Goal: Task Accomplishment & Management: Contribute content

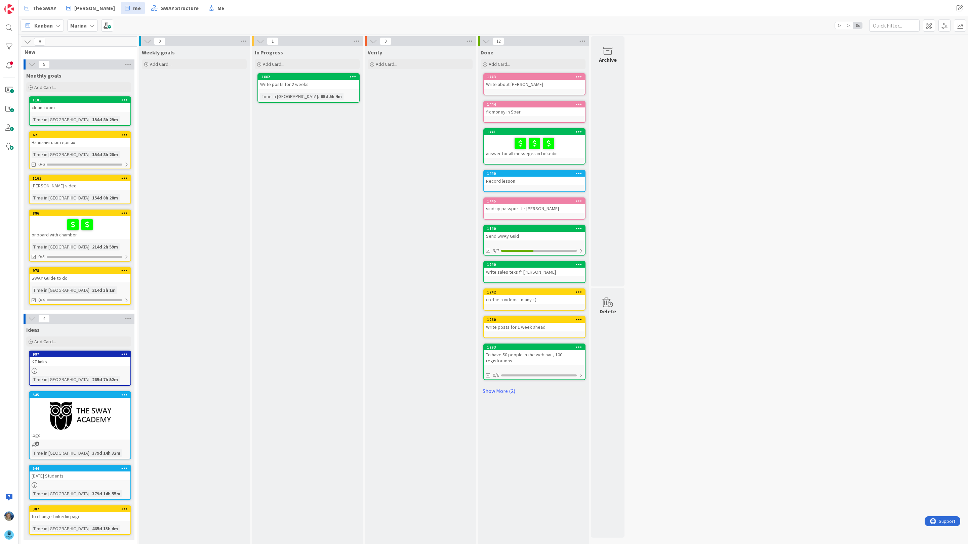
click at [82, 26] on b "Marina" at bounding box center [78, 25] width 16 height 7
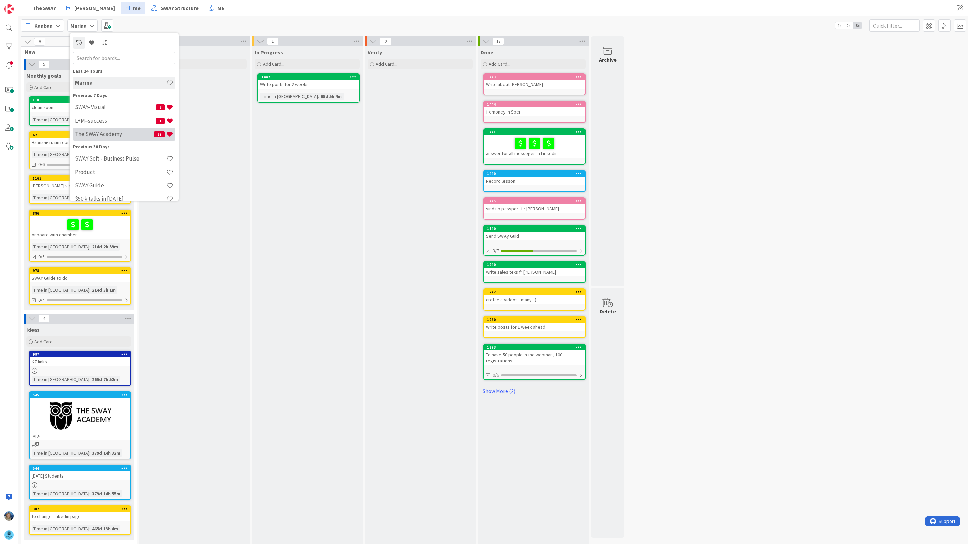
click at [117, 131] on h4 "The SWAY Academy" at bounding box center [114, 134] width 79 height 7
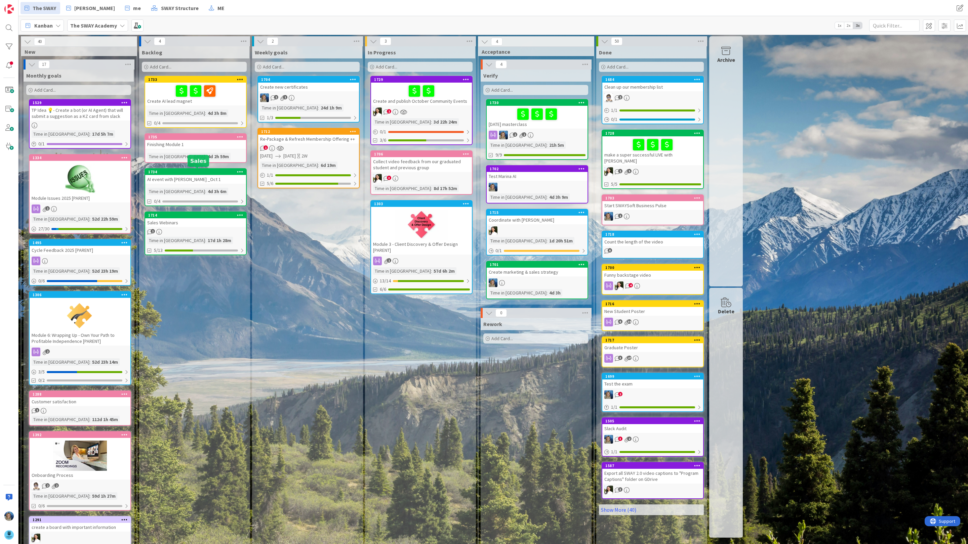
click at [175, 178] on div "AI event with [PERSON_NAME] _Oct 1" at bounding box center [195, 179] width 101 height 9
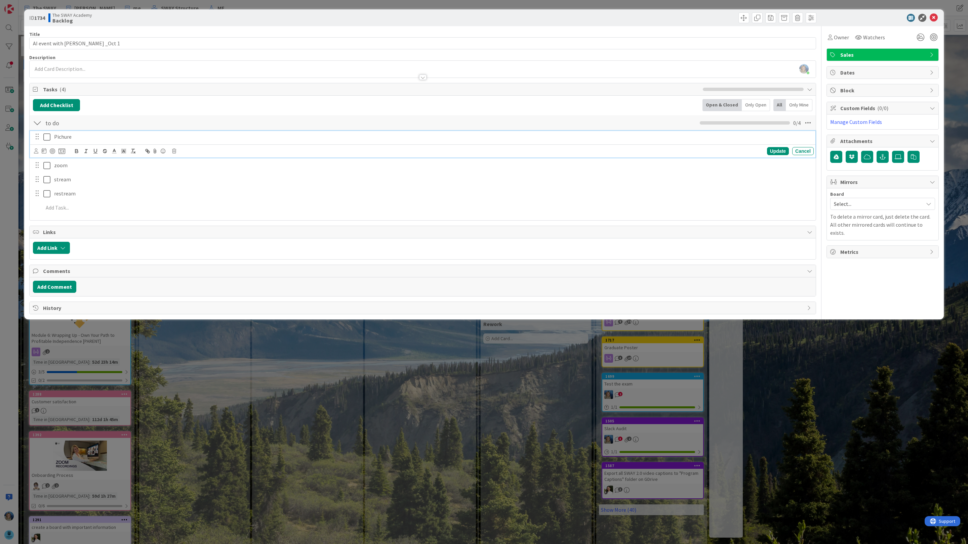
click at [89, 141] on p "Pichure" at bounding box center [432, 137] width 757 height 8
click at [70, 134] on p "Pichure in visial board" at bounding box center [432, 137] width 757 height 8
click at [72, 135] on p "Pichure in visial board" at bounding box center [432, 137] width 757 height 8
click at [114, 137] on p "Pichure is in visial board" at bounding box center [432, 137] width 757 height 8
click at [933, 22] on div at bounding box center [934, 23] width 4 height 2
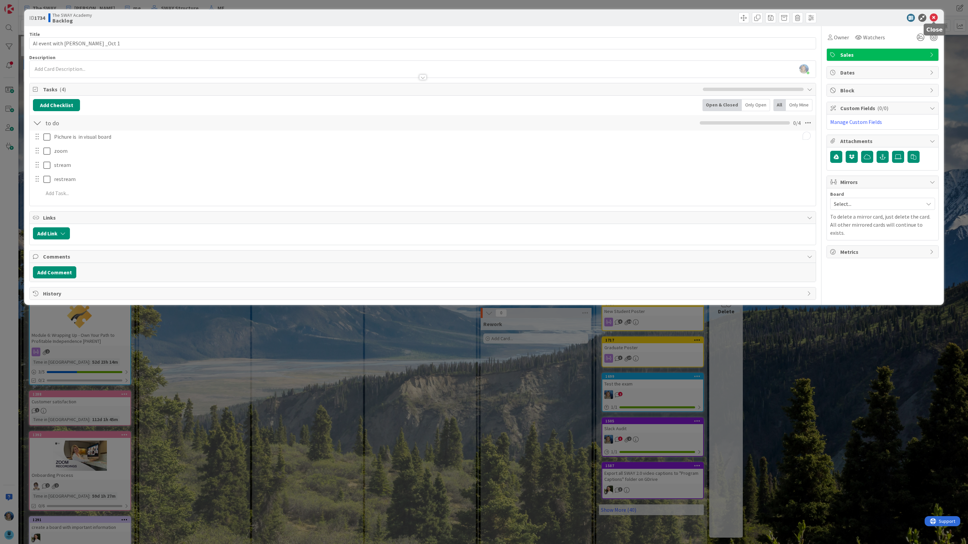
click at [934, 16] on icon at bounding box center [933, 18] width 8 height 8
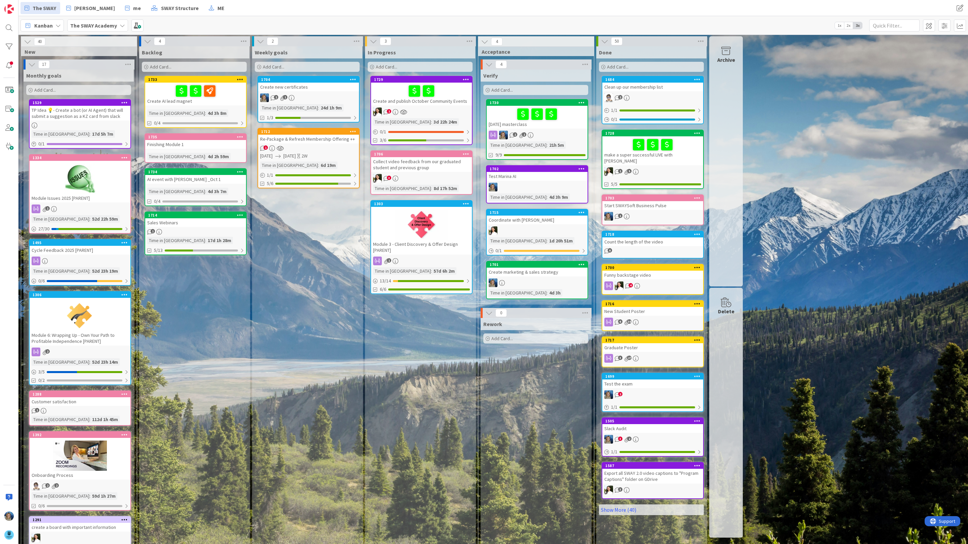
click at [102, 26] on b "The SWAY Academy" at bounding box center [93, 25] width 47 height 7
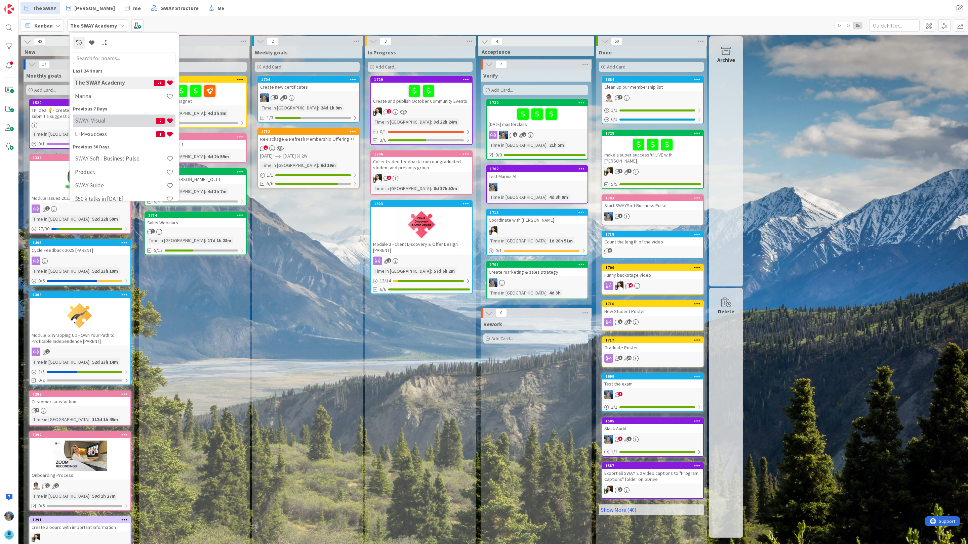
click at [107, 119] on h4 "SWAY- Visual" at bounding box center [115, 120] width 81 height 7
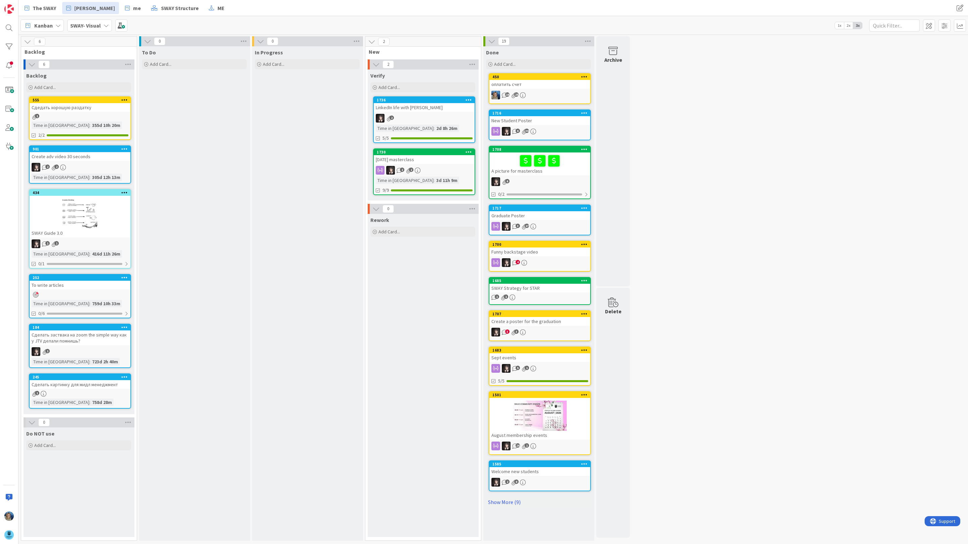
click at [447, 118] on div "2" at bounding box center [424, 118] width 101 height 9
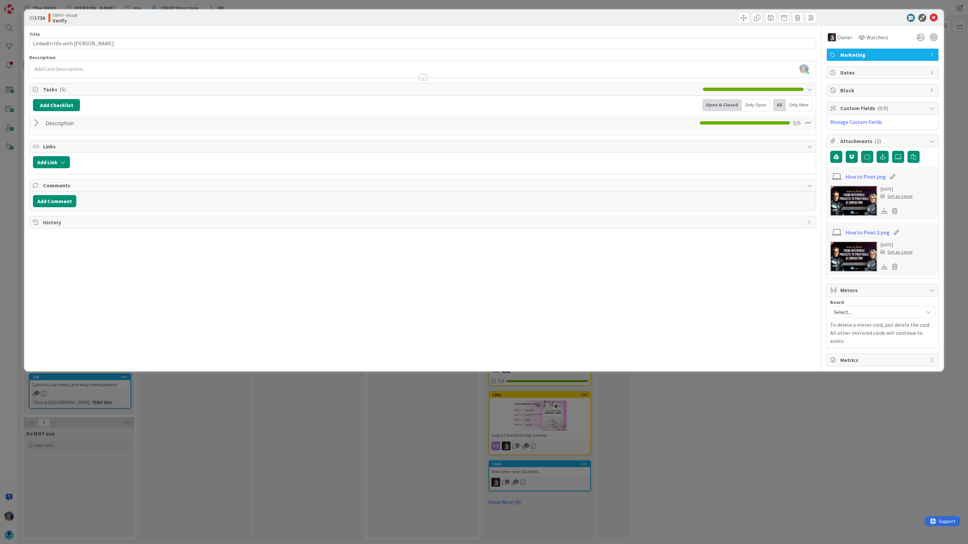
click at [840, 201] on img at bounding box center [853, 201] width 47 height 30
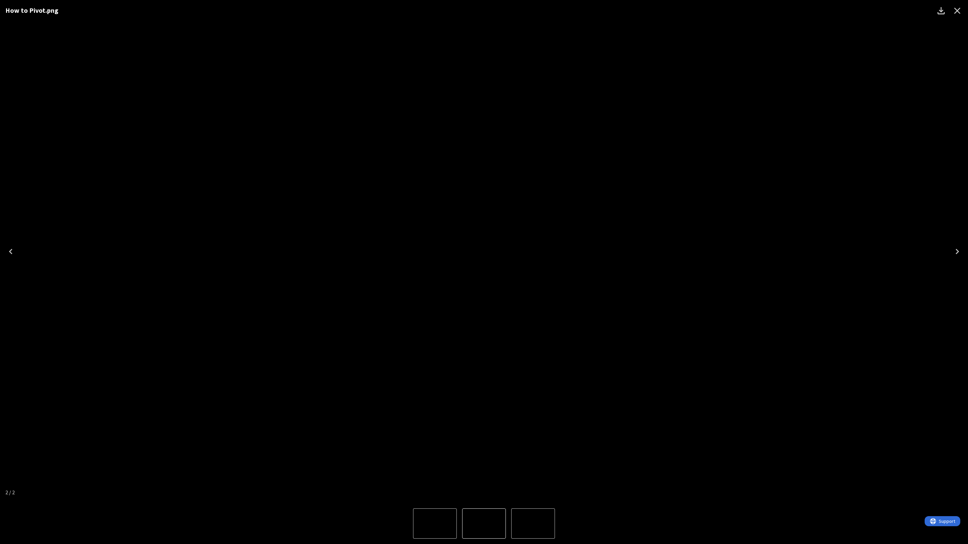
click at [956, 13] on icon "Close" at bounding box center [957, 10] width 11 height 11
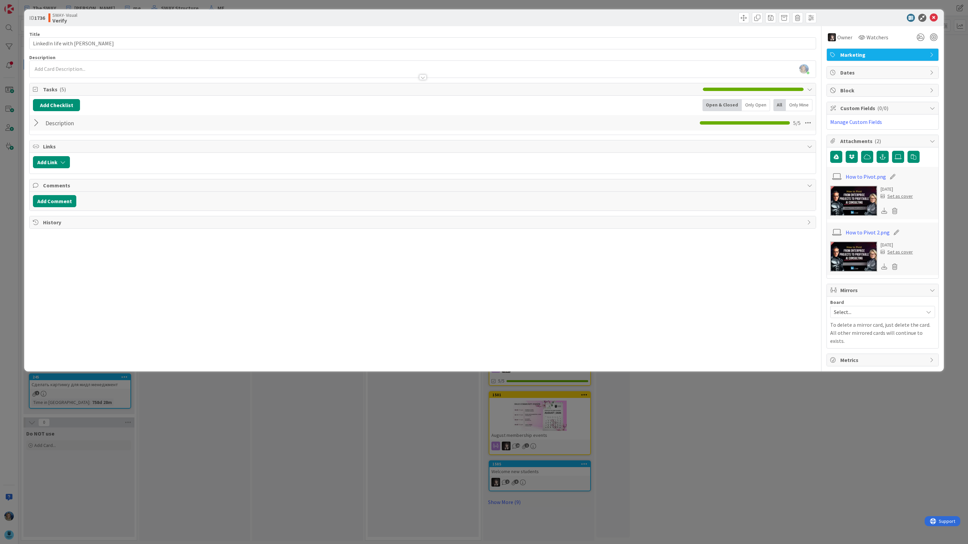
click at [38, 125] on div at bounding box center [37, 123] width 9 height 12
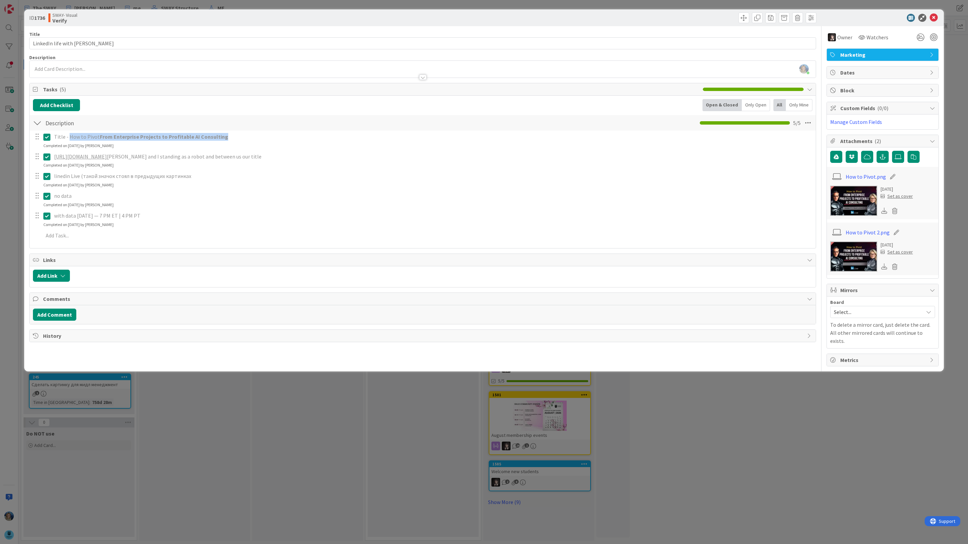
drag, startPoint x: 229, startPoint y: 137, endPoint x: 69, endPoint y: 138, distance: 160.0
click at [69, 138] on p "Title - How to Pivot From Enterprise Projects to Profitable AI Consulting" at bounding box center [432, 137] width 757 height 8
copy p "How to Pivot From Enterprise Projects to Profitable AI Consulting"
click at [934, 16] on icon at bounding box center [933, 18] width 8 height 8
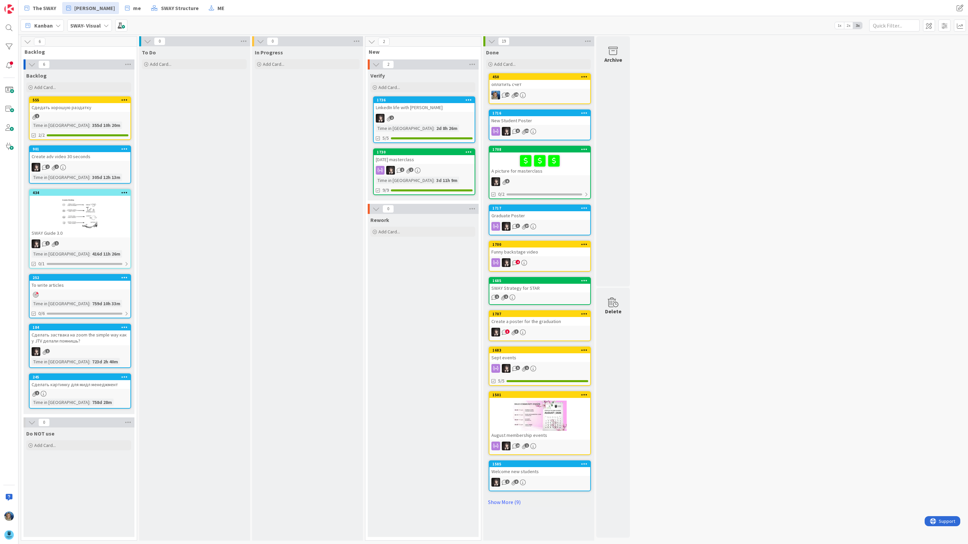
click at [91, 22] on b "SWAY- Visual" at bounding box center [85, 25] width 31 height 7
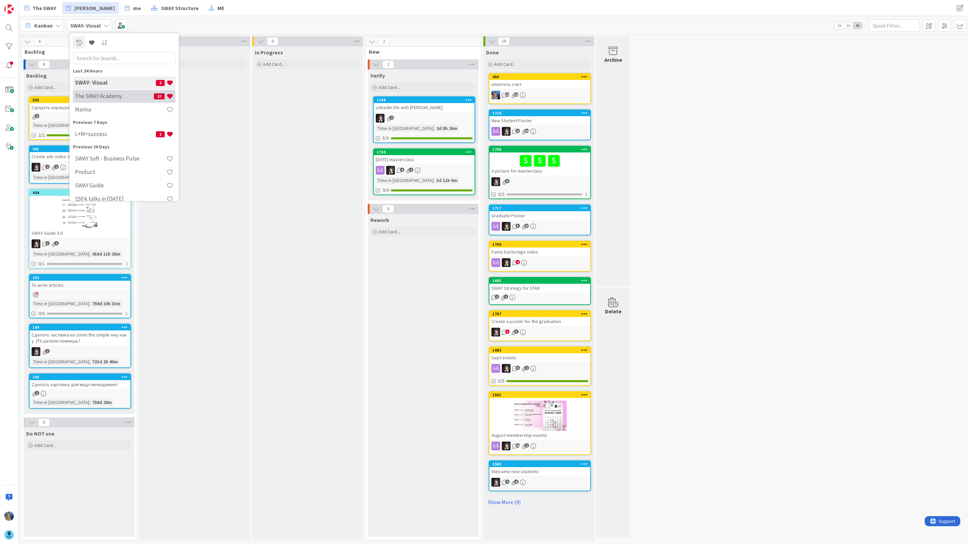
click at [100, 95] on h4 "The SWAY Academy" at bounding box center [114, 96] width 79 height 7
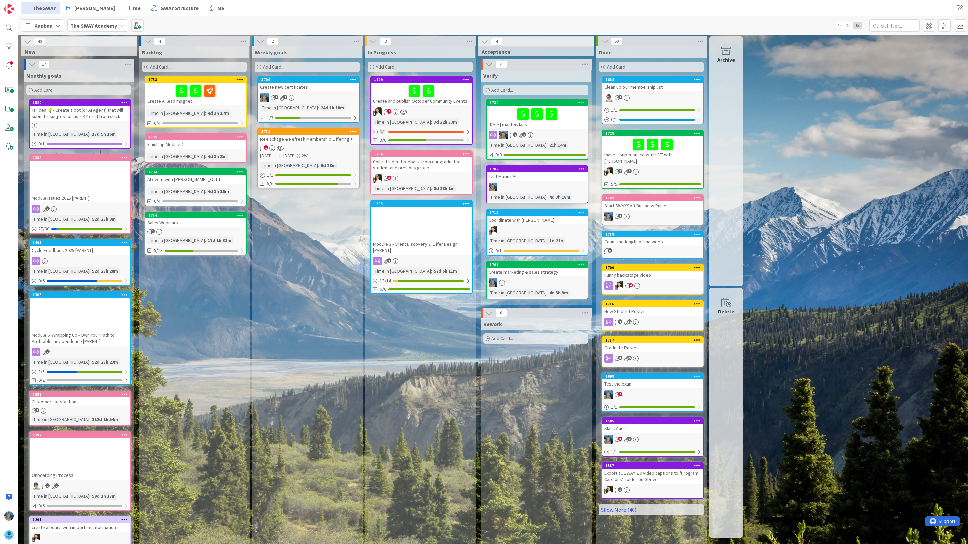
click at [219, 180] on div "AI event with [PERSON_NAME] _Oct 1" at bounding box center [195, 179] width 101 height 9
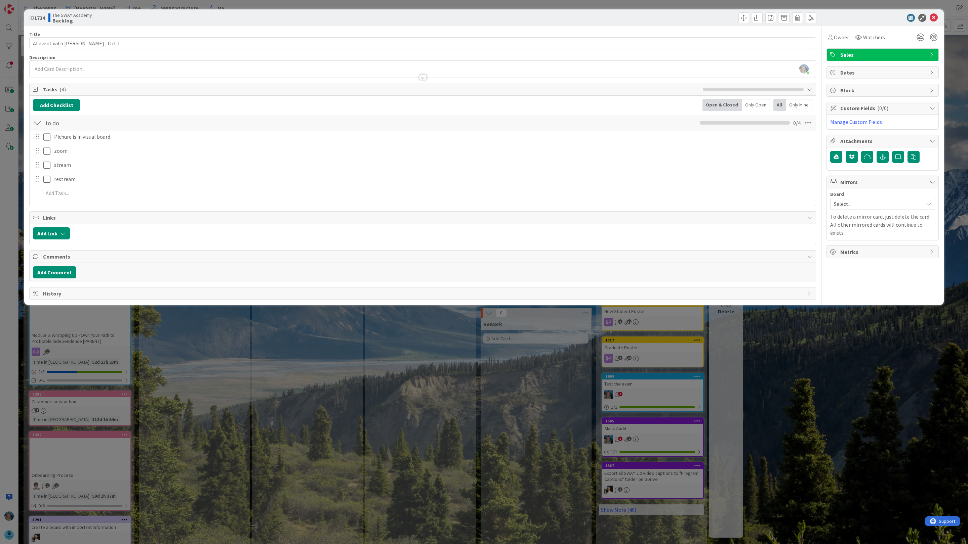
click at [81, 71] on div "[PERSON_NAME] just joined" at bounding box center [423, 69] width 786 height 17
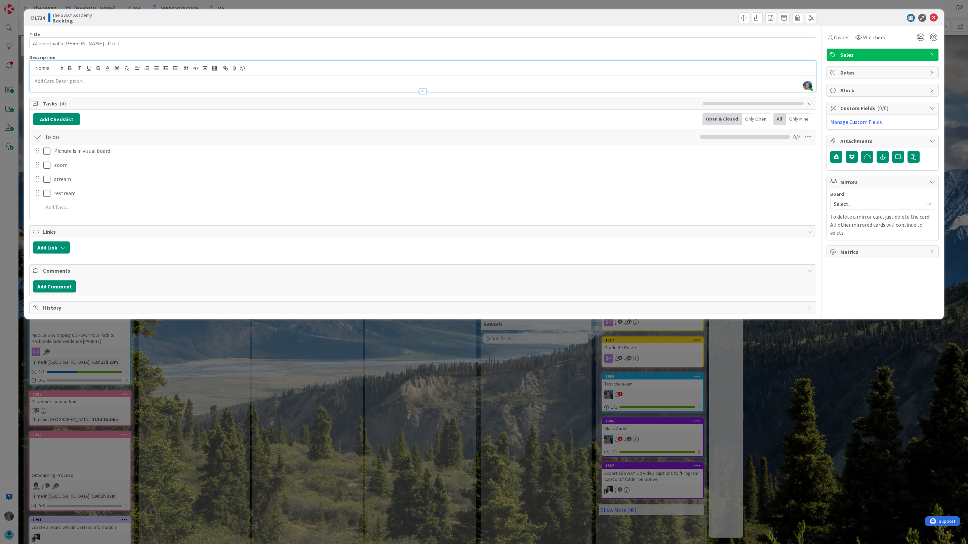
click at [76, 83] on p "To enrich screen reader interactions, please activate Accessibility in Grammarl…" at bounding box center [422, 81] width 779 height 8
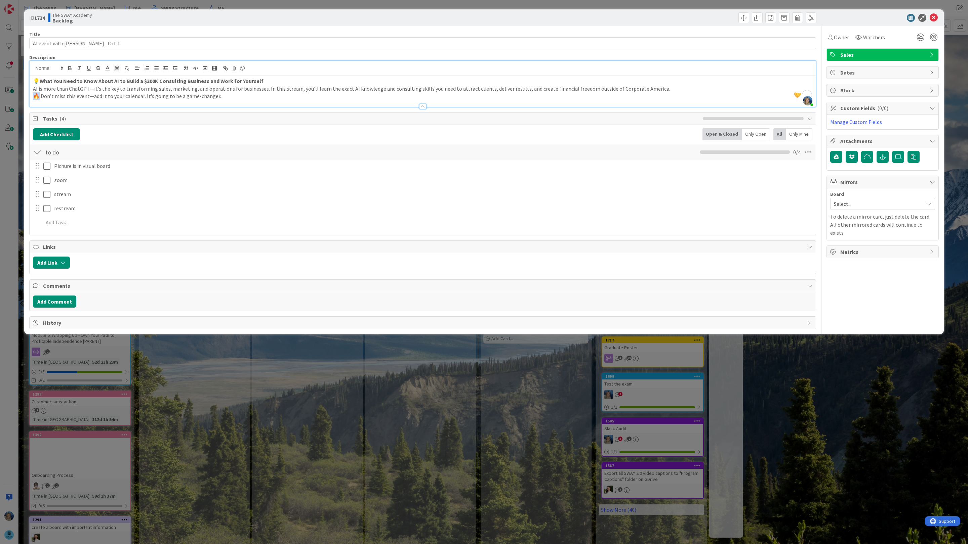
drag, startPoint x: 39, startPoint y: 94, endPoint x: 35, endPoint y: 94, distance: 4.7
click at [35, 94] on p "🔥 Don’t miss this event—add it to your calendar. It’s going to be a game-change…" at bounding box center [422, 96] width 779 height 8
drag, startPoint x: 40, startPoint y: 85, endPoint x: 31, endPoint y: 84, distance: 8.8
click at [31, 84] on div "💡 What You Need to Know About AI to Build a $300K Consulting Business and Work …" at bounding box center [423, 91] width 786 height 31
click at [38, 80] on p "💡 What You Need to Know About AI to Build a $300K Consulting Business and Work …" at bounding box center [422, 81] width 779 height 8
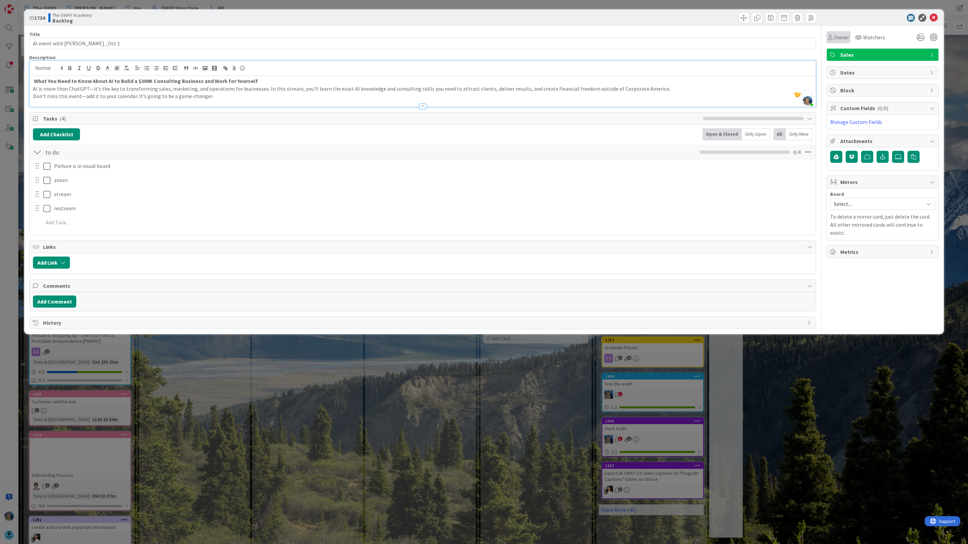
click at [842, 34] on span "Owner" at bounding box center [841, 37] width 15 height 8
click at [867, 135] on span "[PERSON_NAME]" at bounding box center [868, 135] width 33 height 10
click at [847, 35] on span "Owner" at bounding box center [844, 37] width 15 height 8
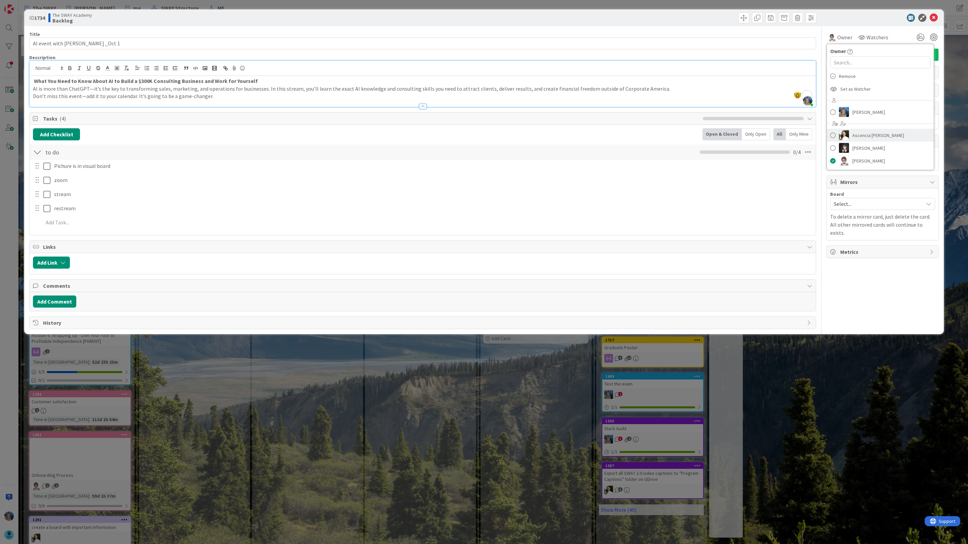
click at [870, 134] on span "Ascencia [PERSON_NAME]" at bounding box center [878, 135] width 52 height 10
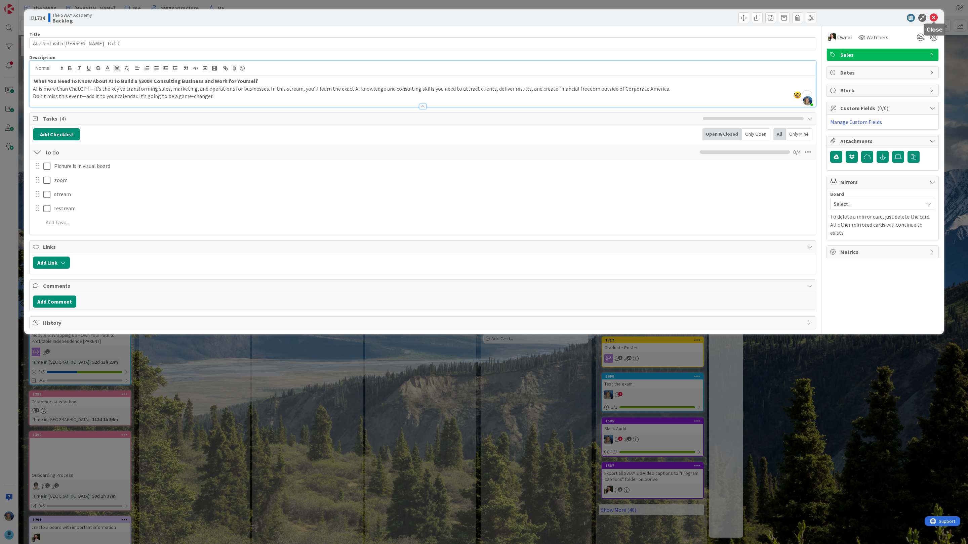
click at [935, 18] on icon at bounding box center [933, 18] width 8 height 8
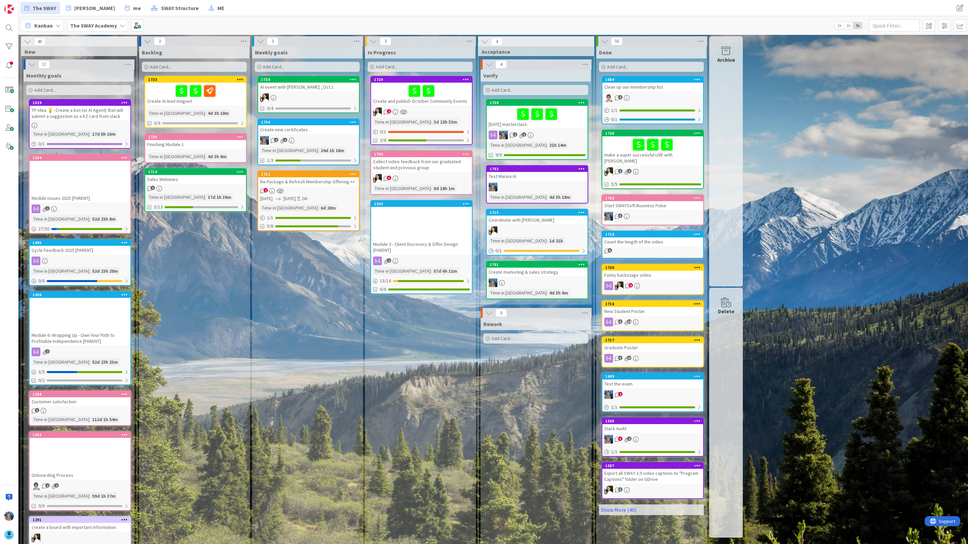
click at [306, 94] on div at bounding box center [308, 97] width 101 height 9
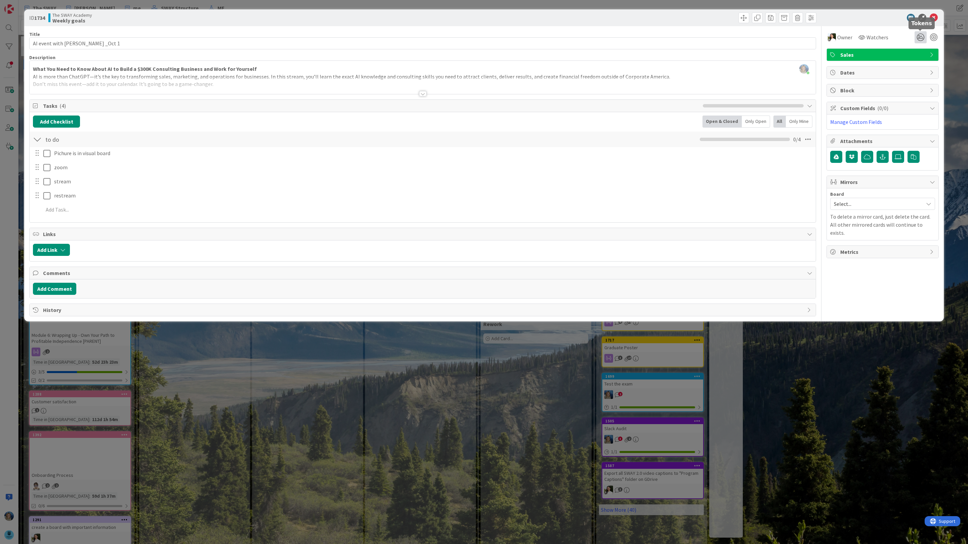
click at [922, 37] on icon at bounding box center [920, 37] width 12 height 12
click at [912, 60] on icon at bounding box center [912, 62] width 5 height 5
click at [912, 61] on icon at bounding box center [912, 63] width 5 height 5
click at [933, 18] on icon at bounding box center [933, 18] width 8 height 8
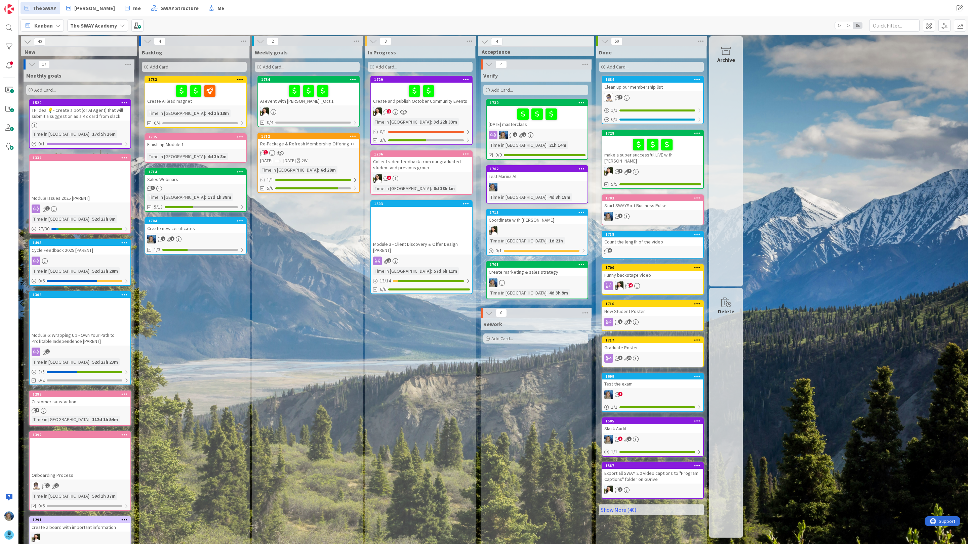
click at [274, 66] on span "Add Card..." at bounding box center [274, 67] width 22 height 6
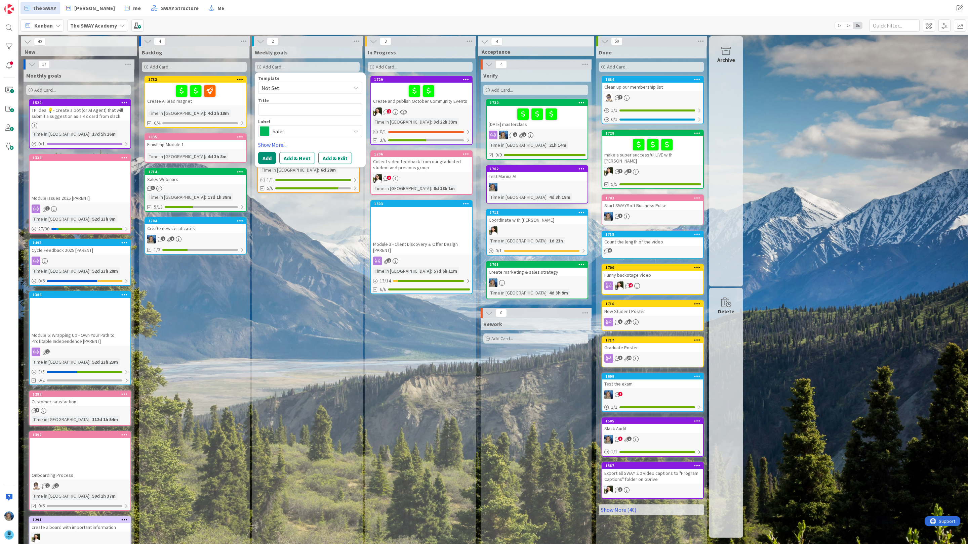
click at [270, 110] on textarea at bounding box center [310, 110] width 104 height 12
type textarea "x"
type textarea "H"
type textarea "x"
type textarea "He"
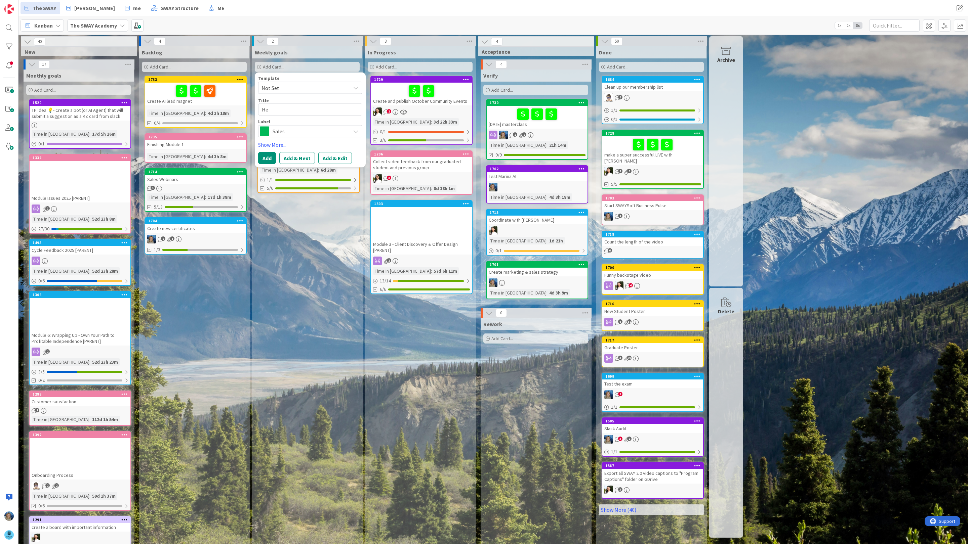
type textarea "x"
type textarea "Hel"
type textarea "x"
type textarea "Help"
type textarea "x"
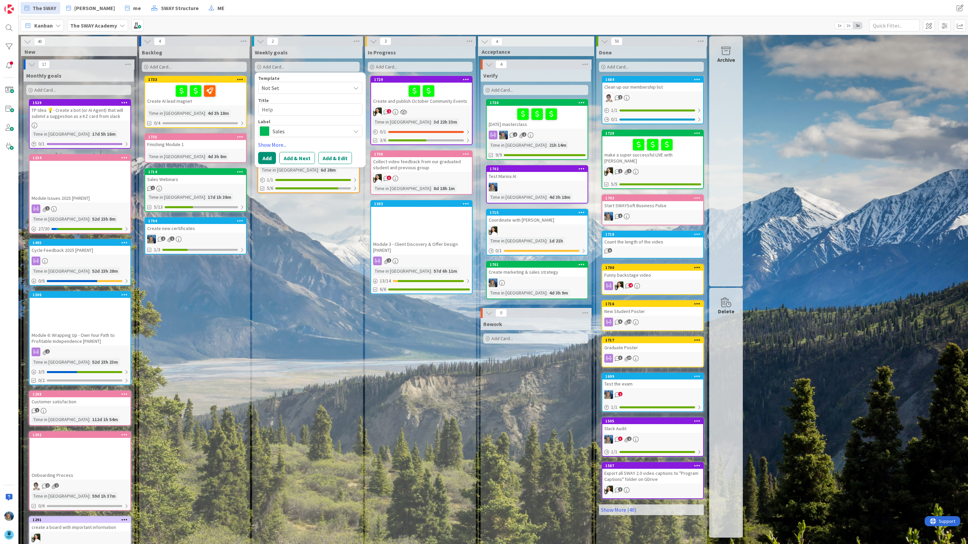
type textarea "Help"
type textarea "x"
type textarea "Help A"
type textarea "x"
type textarea "Help A<"
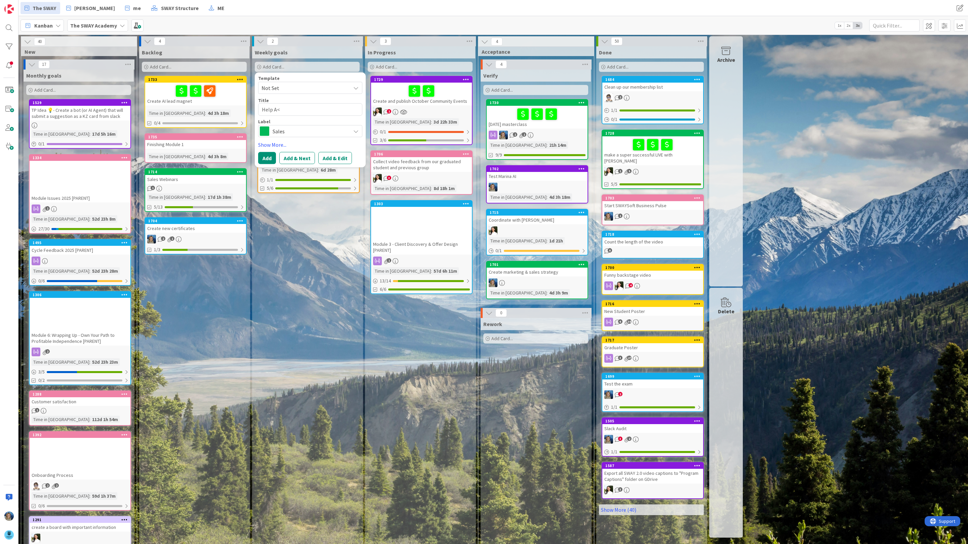
type textarea "x"
type textarea "Help A<r"
type textarea "x"
type textarea "Help A<ria"
type textarea "x"
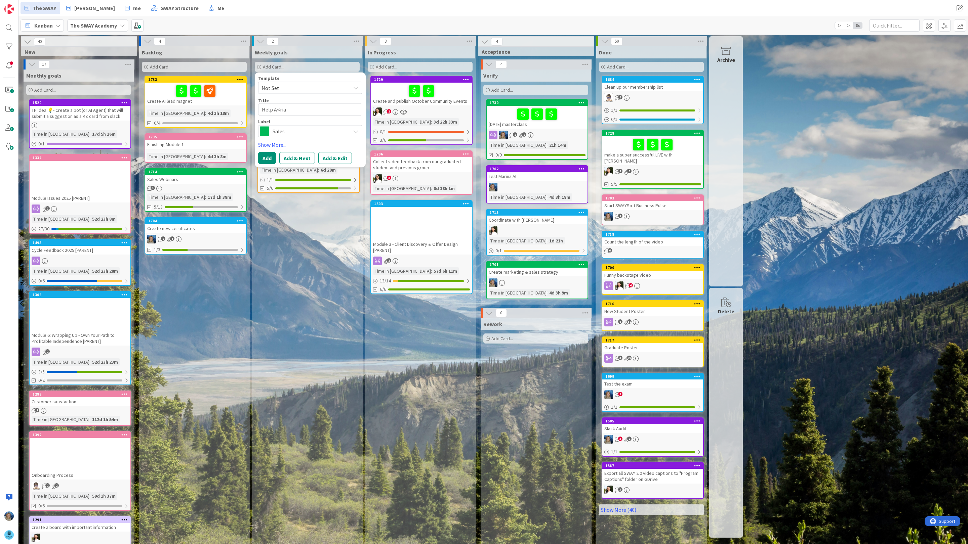
type textarea "Help A<rian"
type textarea "x"
type textarea "Help A<rian"
type textarea "x"
type textarea "Help A<rian w"
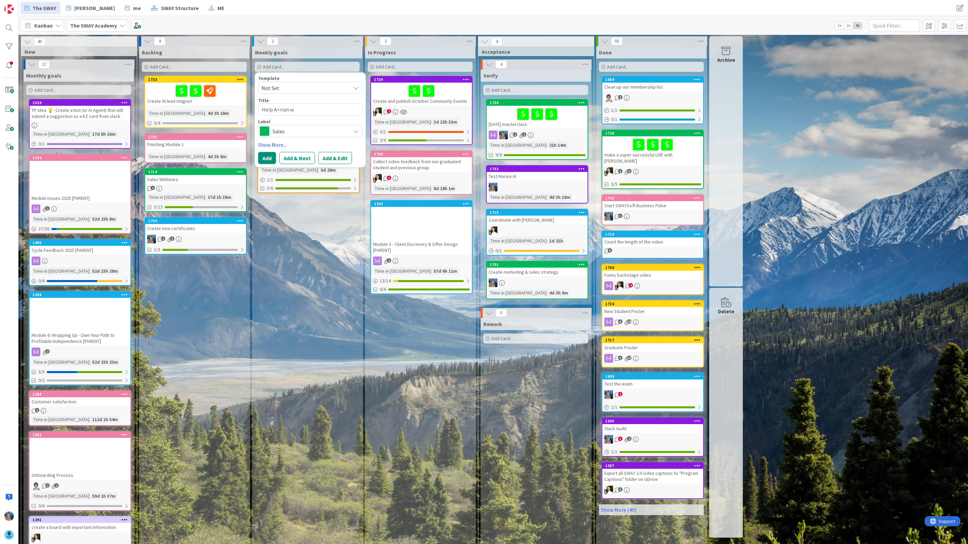
type textarea "x"
type textarea "Help A<rian wi"
type textarea "x"
type textarea "Help A<rian wit"
type textarea "x"
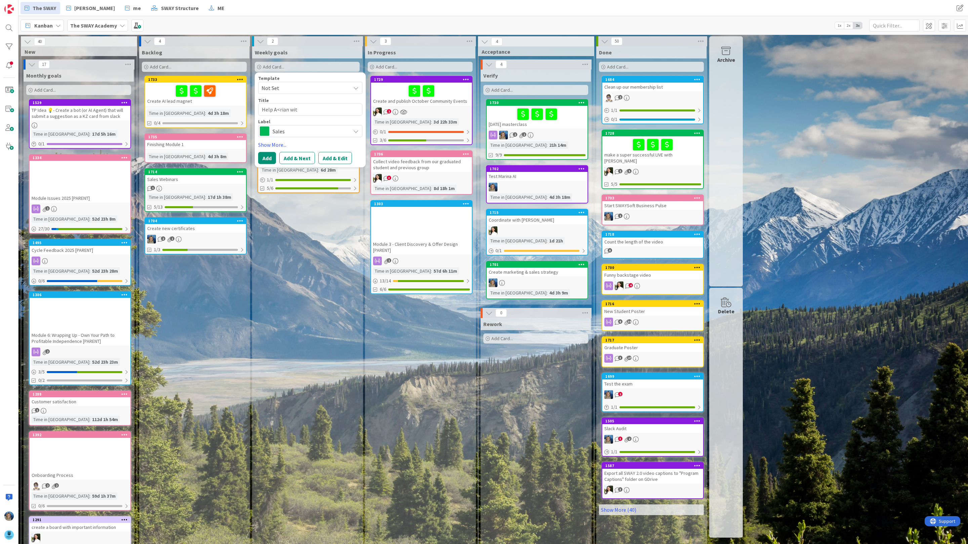
type textarea "Help A<rian with"
type textarea "x"
type textarea "Help A<rian with"
type textarea "x"
type textarea "Help A<rian with S"
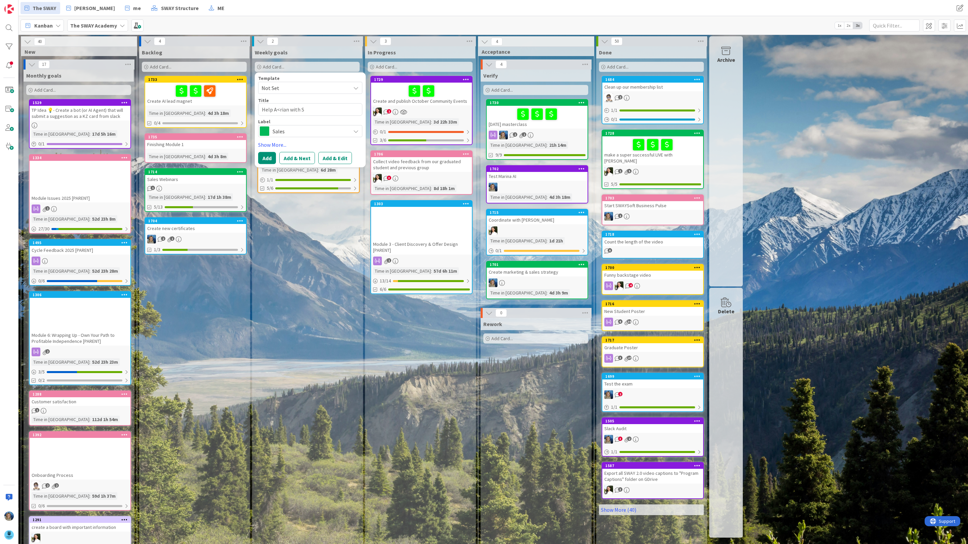
type textarea "x"
type textarea "Help A<rian with Se"
type textarea "x"
type textarea "Help A<rian with Sep"
type textarea "x"
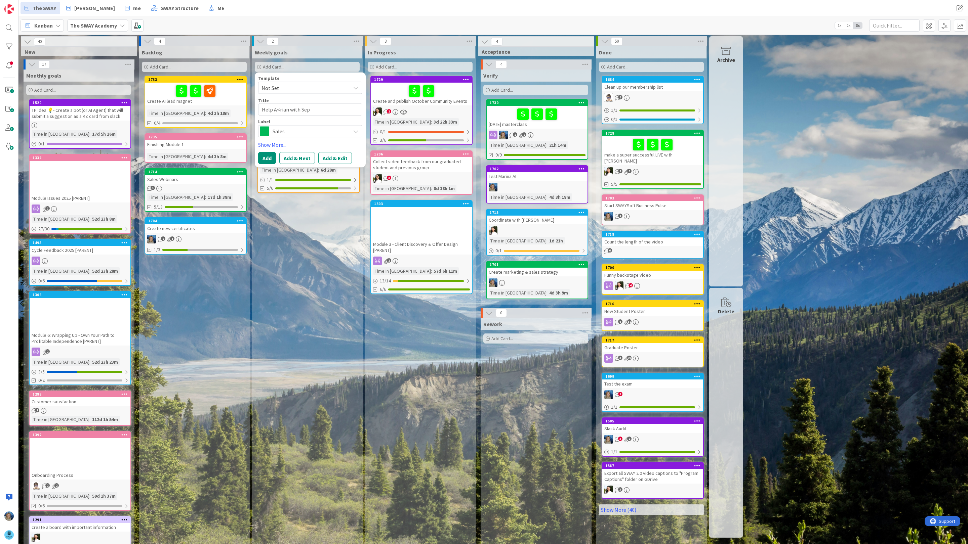
type textarea "Help A<rian with Sept"
type textarea "x"
type textarea "Help A<rian with Septe"
type textarea "x"
type textarea "Help A<rian with Septem"
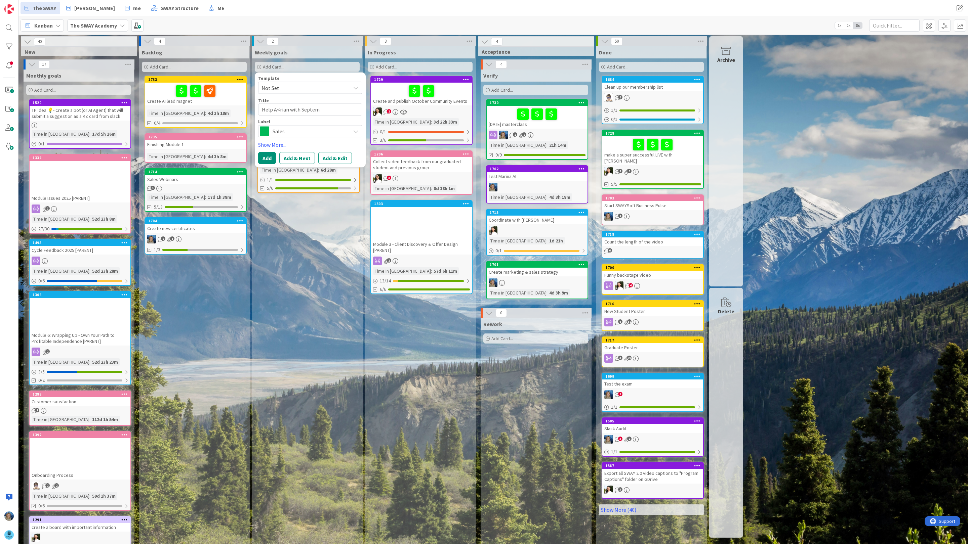
type textarea "x"
type textarea "Help A<rian with Septemb"
type textarea "x"
type textarea "Help A<rian with Septembe"
type textarea "x"
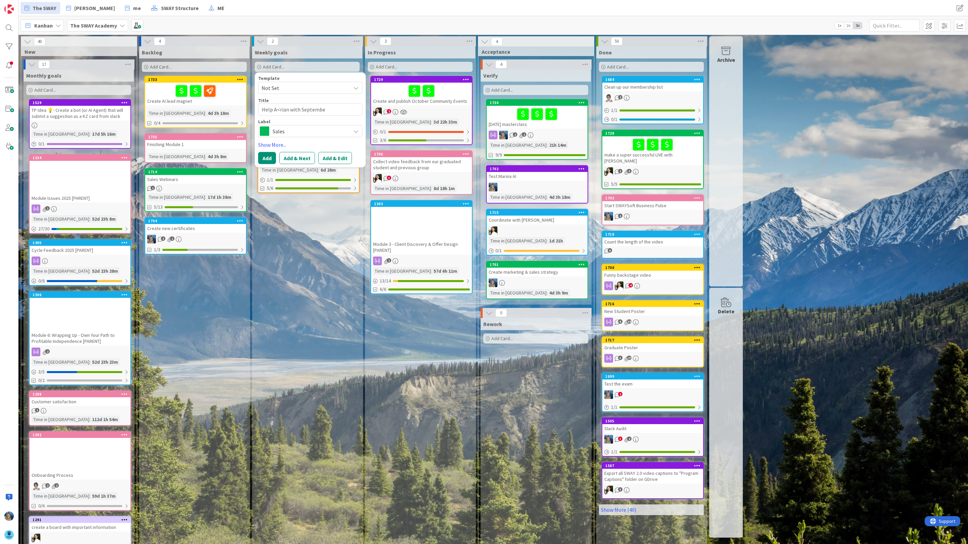
type textarea "Help A<rian with September"
type textarea "x"
type textarea "Help A<rian with September"
type textarea "x"
type textarea "Help A<rian with September l"
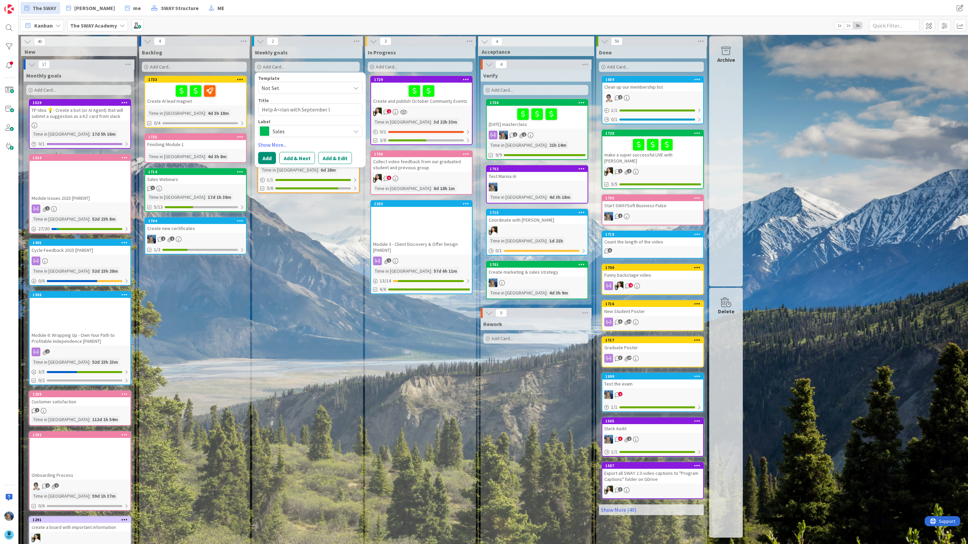
type textarea "x"
type textarea "Help A<rian with September le"
type textarea "x"
type textarea "Help A<rian with September lea"
type textarea "x"
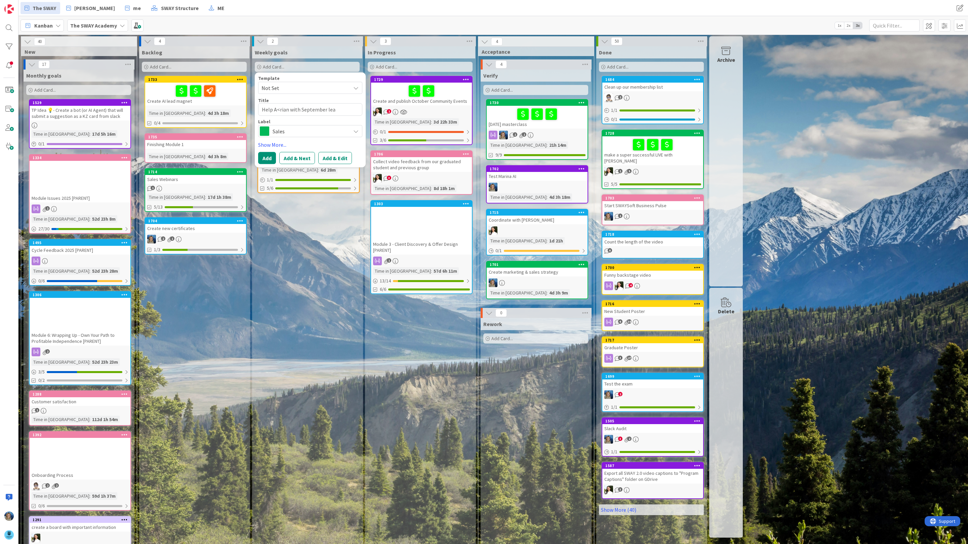
type textarea "Help A<rian with September lead"
type textarea "x"
type textarea "Help A<rian with September lead"
type textarea "x"
type textarea "Help A<rian with September lead"
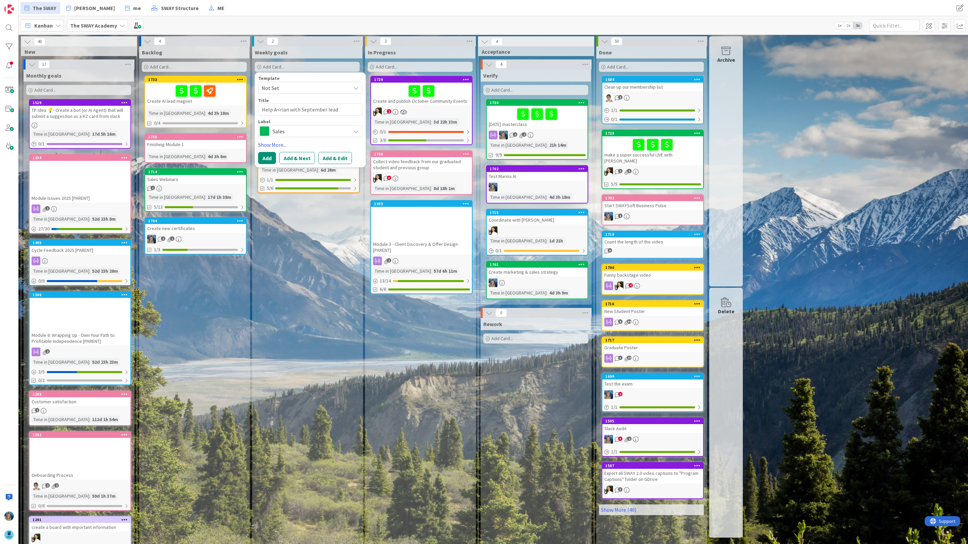
type textarea "x"
type textarea "Help A<rian with September leads"
type textarea "x"
type textarea "Help A<rian with September leads"
type textarea "x"
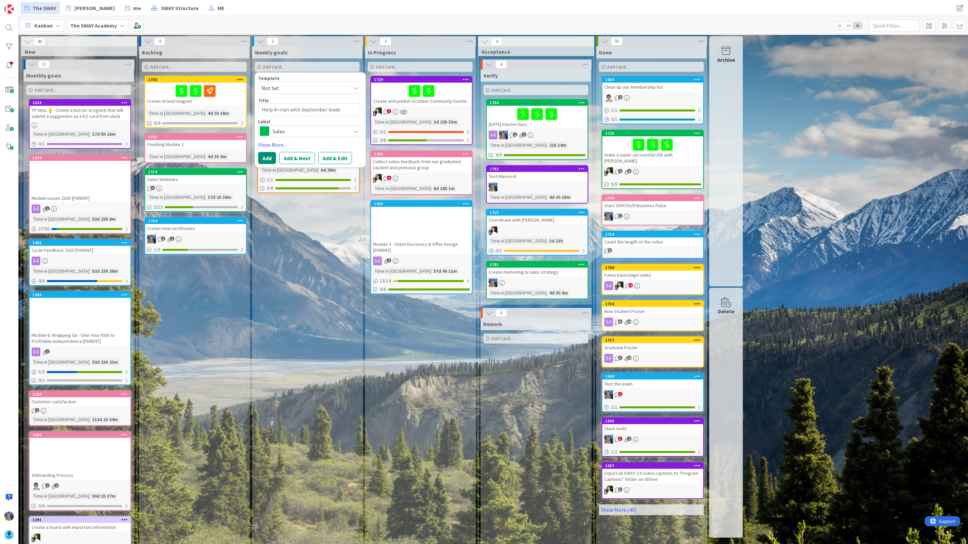
type textarea "Help A<rian with September leads l"
type textarea "x"
type textarea "Help A<rian with September leads li"
type textarea "x"
type textarea "Help A<rian with September leads lis"
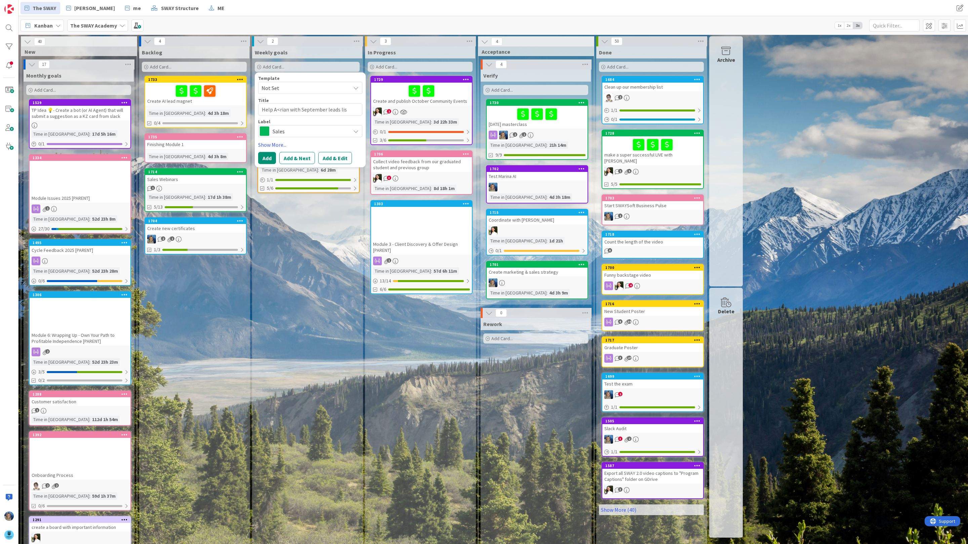
type textarea "x"
type textarea "Help A<rian with September leads list"
type textarea "x"
type textarea "Help A<rian with September leads list"
click at [287, 109] on textarea "Help A<rian with September leads list" at bounding box center [310, 110] width 104 height 12
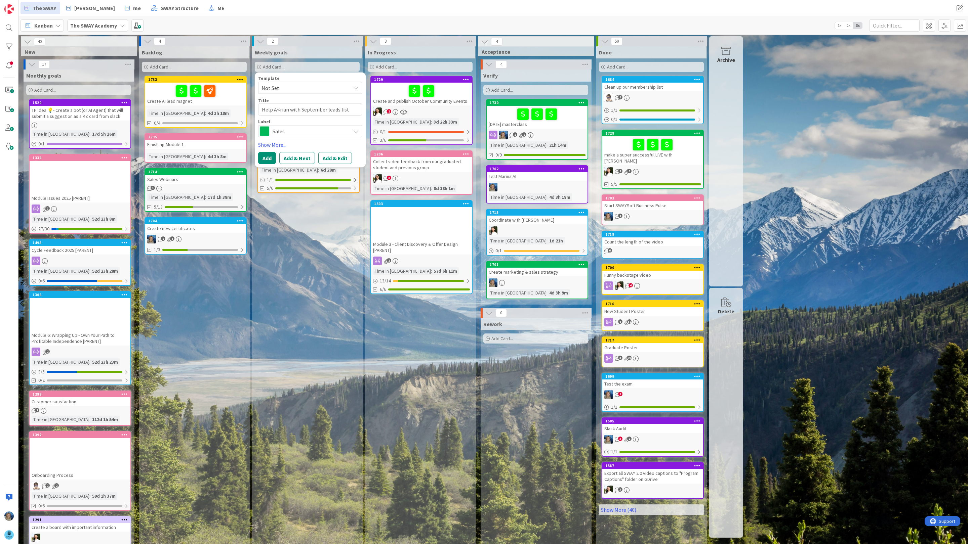
type textarea "x"
type textarea "Help A<ria with September leads list"
type textarea "x"
type textarea "Help A<ri with September leads list"
type textarea "x"
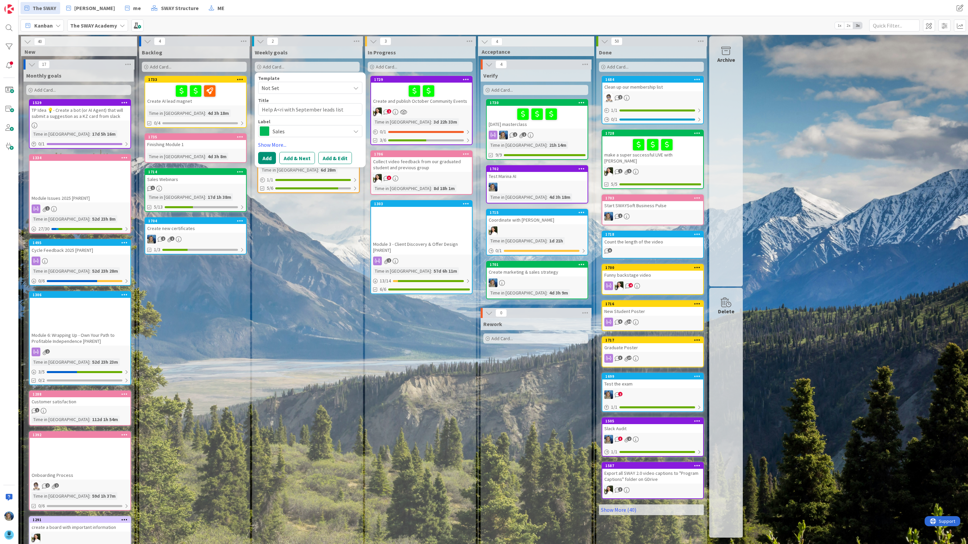
type textarea "Help A<r with September leads list"
type textarea "x"
type textarea "Help A< with September leads list"
type textarea "x"
type textarea "Help A with September leads list"
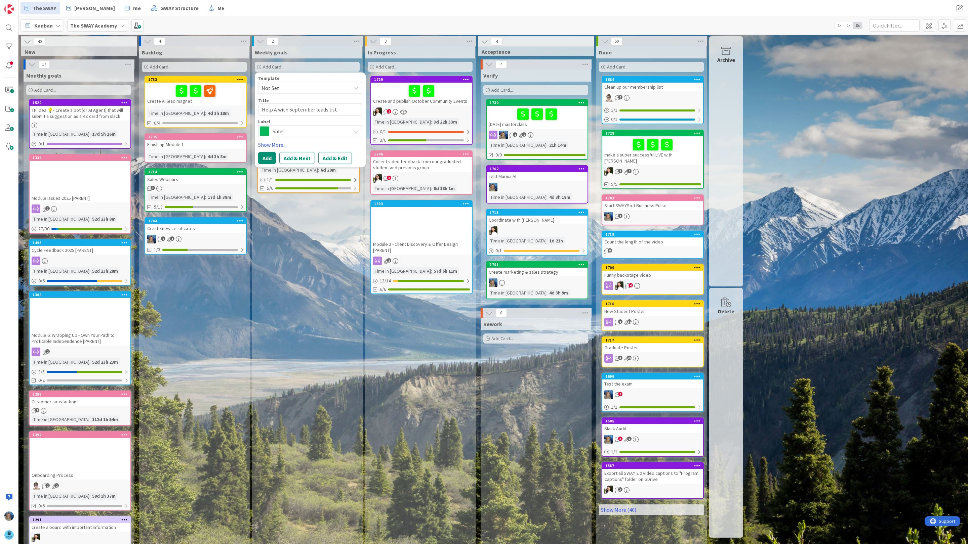
type textarea "x"
type textarea "Help with September leads list"
click at [265, 163] on button "Add" at bounding box center [267, 158] width 18 height 12
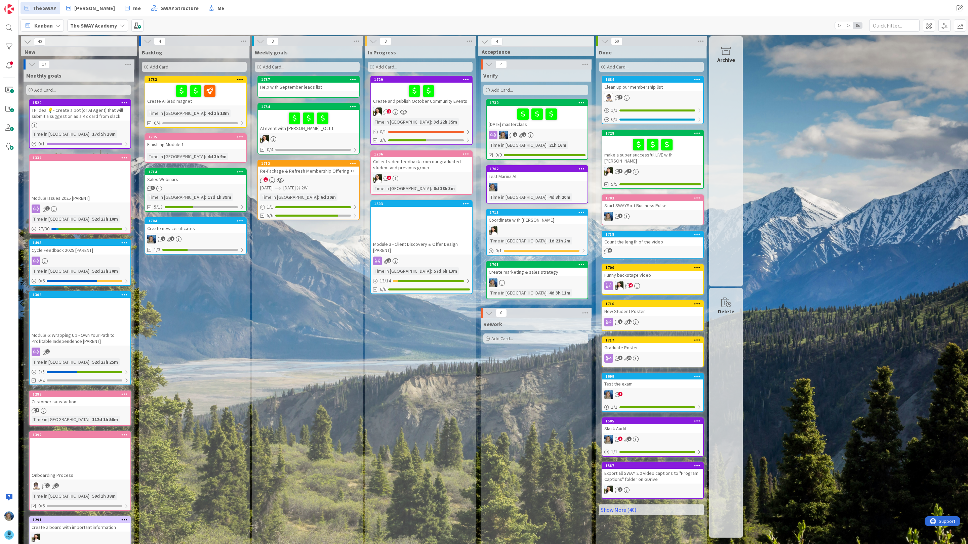
click at [308, 86] on div "Help with September leads list" at bounding box center [308, 87] width 101 height 9
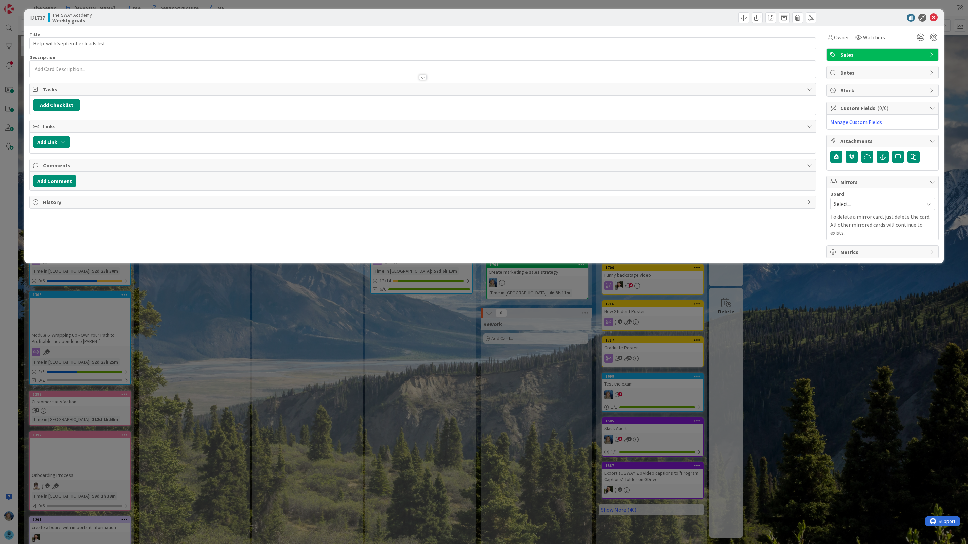
click at [100, 70] on p at bounding box center [422, 69] width 779 height 8
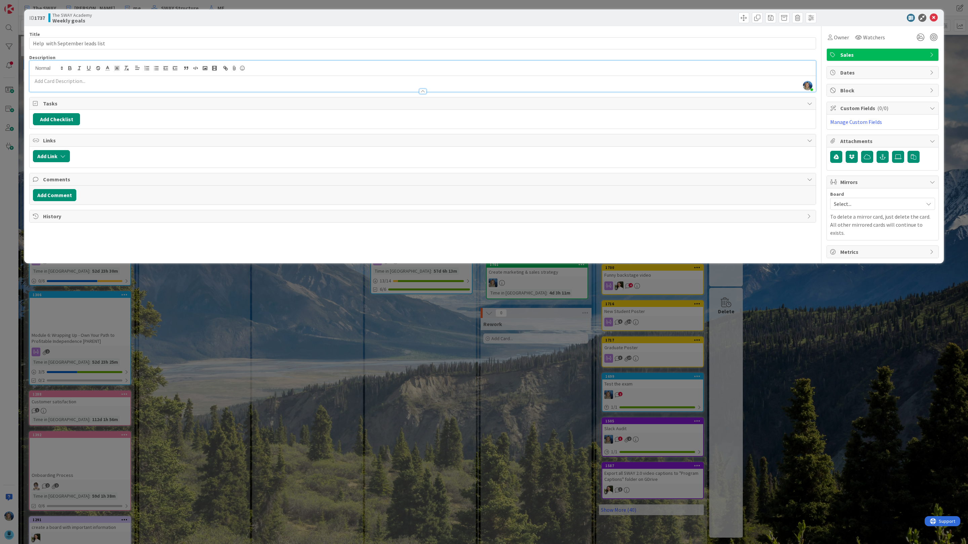
click at [93, 82] on p at bounding box center [422, 81] width 779 height 8
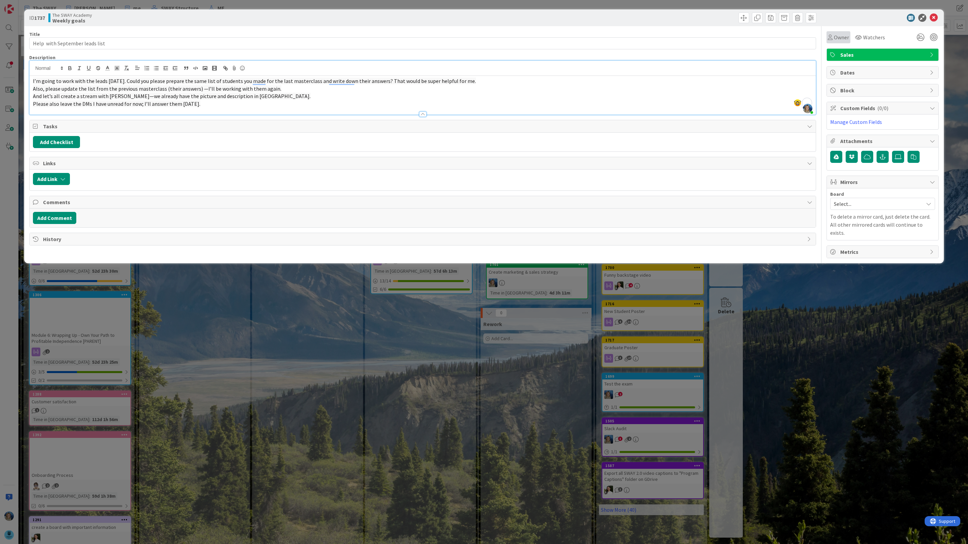
click at [841, 38] on span "Owner" at bounding box center [841, 37] width 15 height 8
click at [863, 113] on span "Ascencia [PERSON_NAME]" at bounding box center [878, 110] width 52 height 10
click at [921, 40] on icon at bounding box center [920, 37] width 12 height 12
click at [912, 61] on icon at bounding box center [912, 62] width 5 height 5
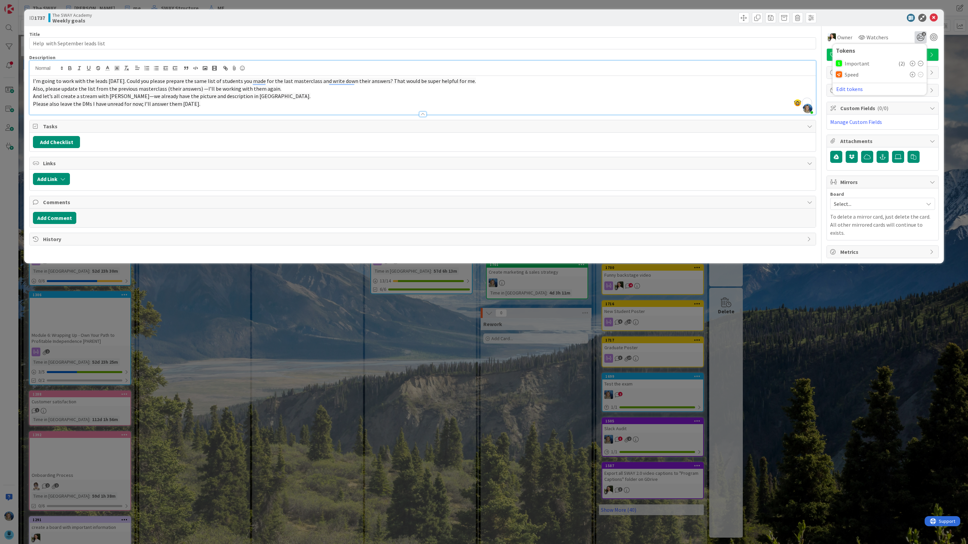
click at [912, 61] on icon at bounding box center [912, 63] width 5 height 5
click at [935, 19] on icon at bounding box center [933, 18] width 8 height 8
